Goal: Navigation & Orientation: Find specific page/section

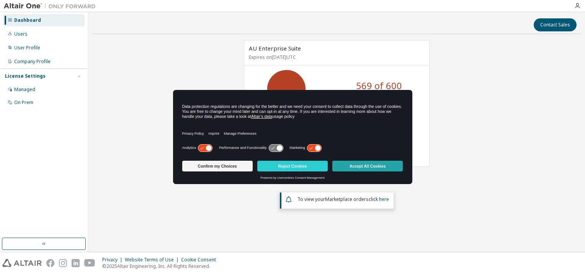
click at [378, 168] on button "Accept All Cookies" at bounding box center [367, 166] width 70 height 11
